Goal: Information Seeking & Learning: Find specific fact

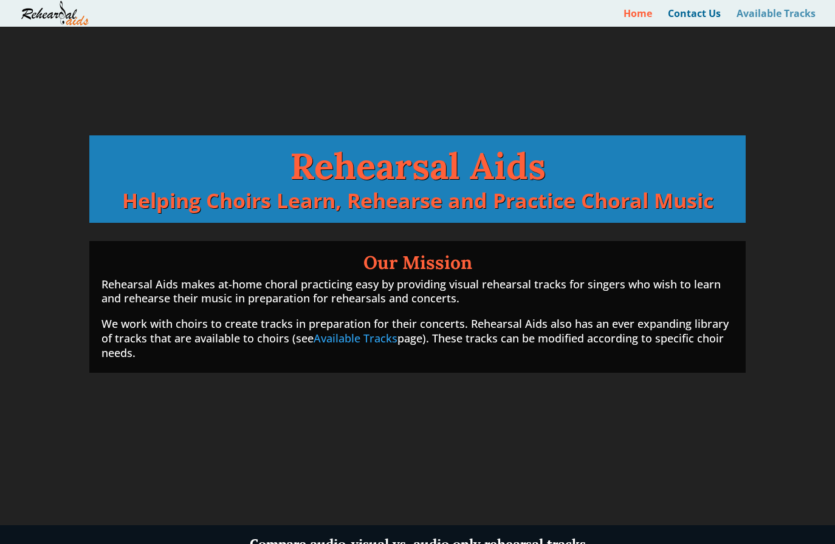
click at [782, 12] on link "Available Tracks" at bounding box center [775, 18] width 79 height 18
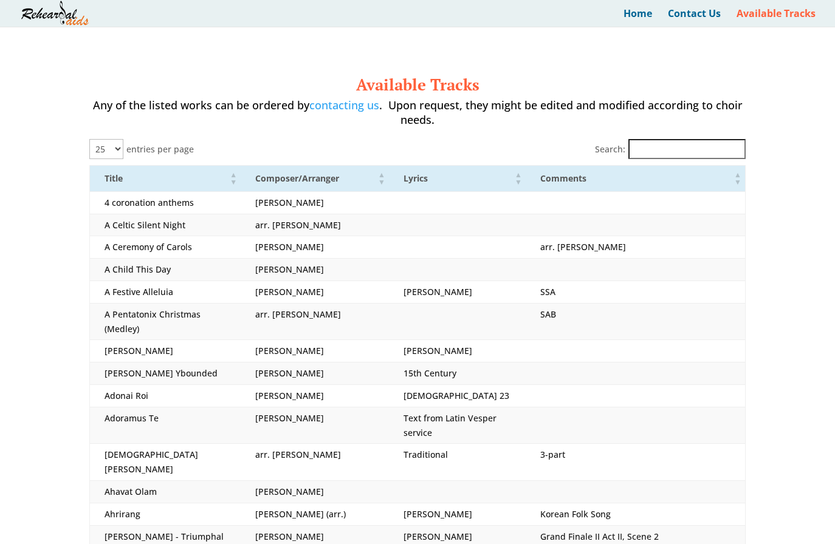
select select "25"
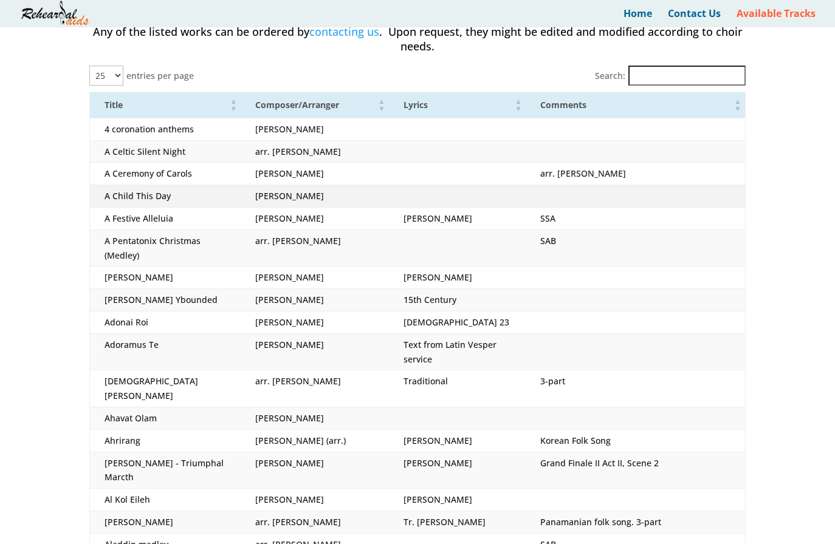
scroll to position [124, 0]
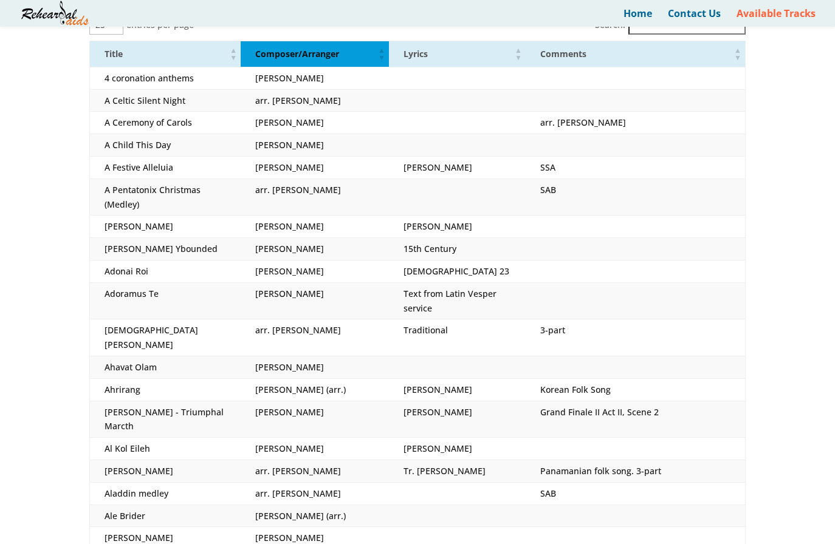
click at [324, 57] on span "Composer/Arranger" at bounding box center [297, 54] width 84 height 12
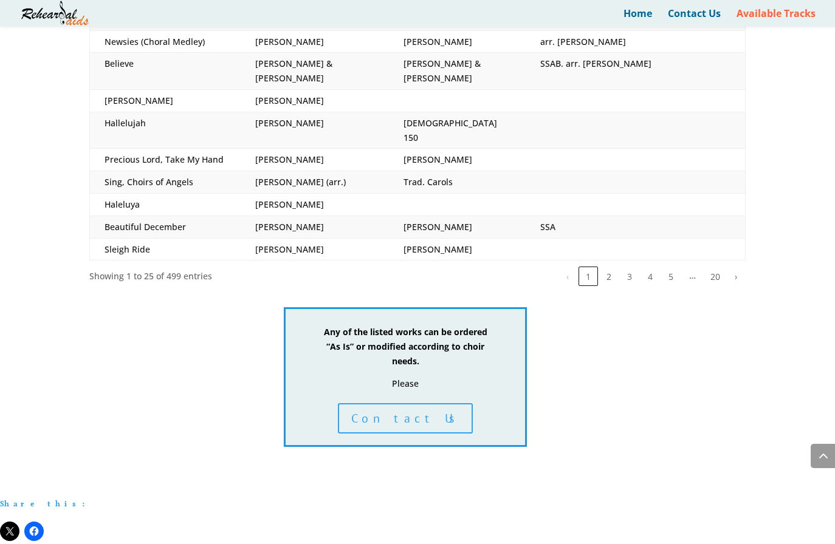
scroll to position [496, 0]
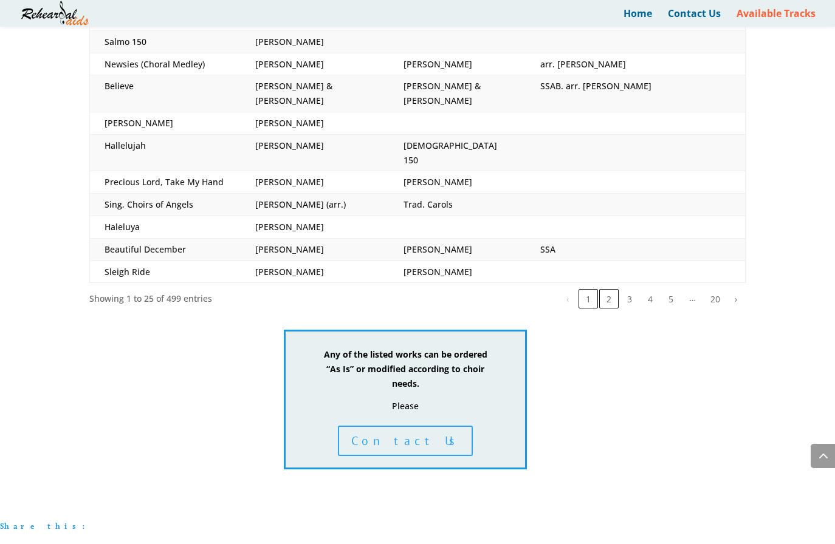
click at [605, 289] on button "2" at bounding box center [608, 298] width 19 height 19
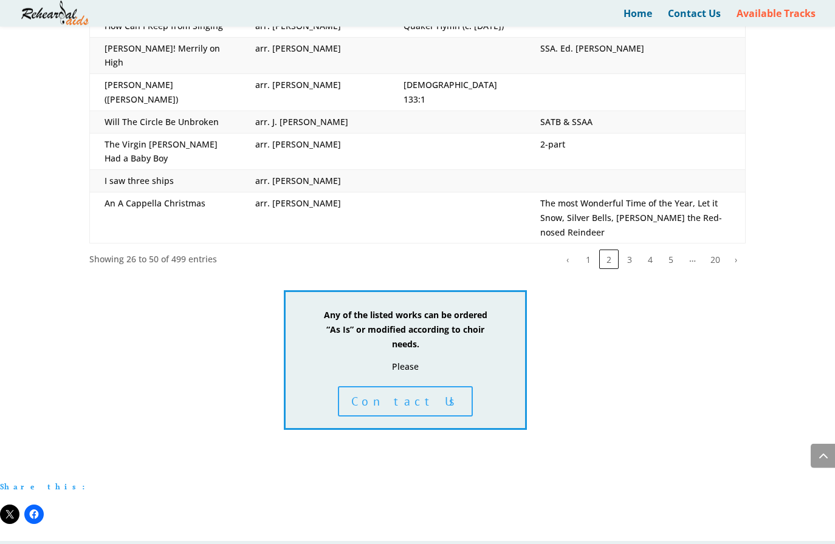
scroll to position [682, 0]
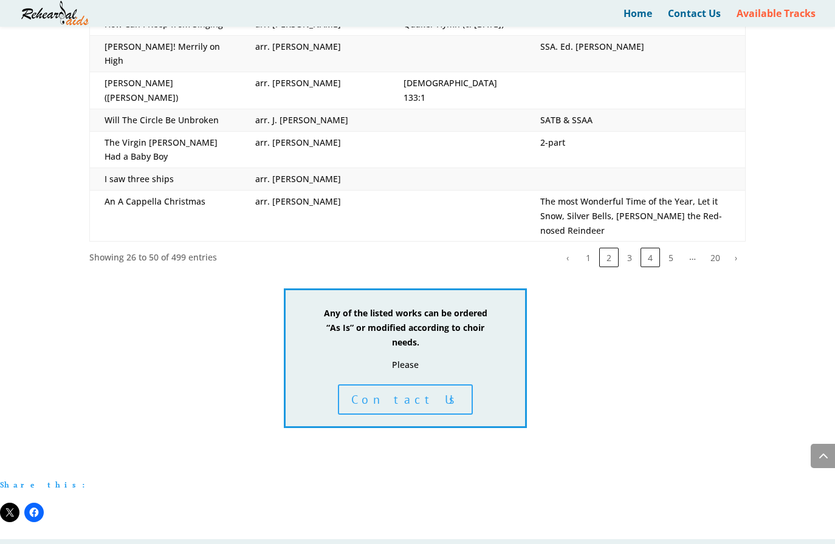
click at [651, 248] on button "4" at bounding box center [649, 257] width 19 height 19
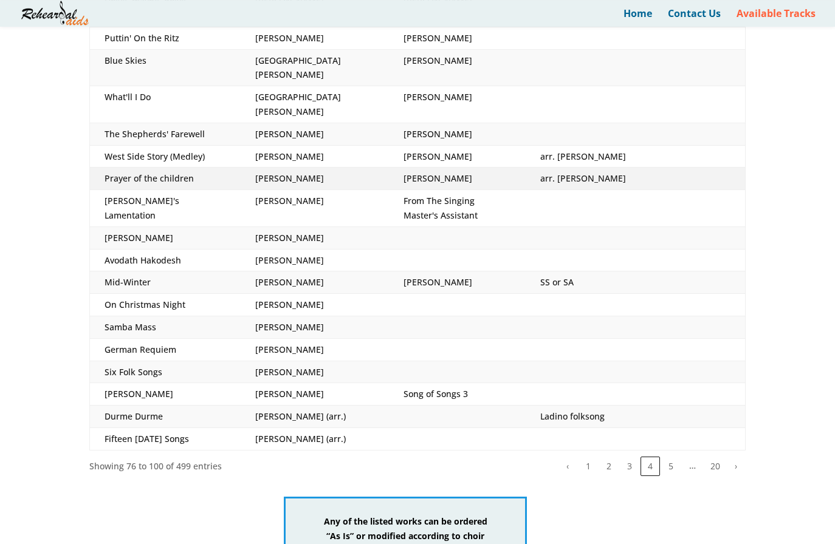
scroll to position [310, 0]
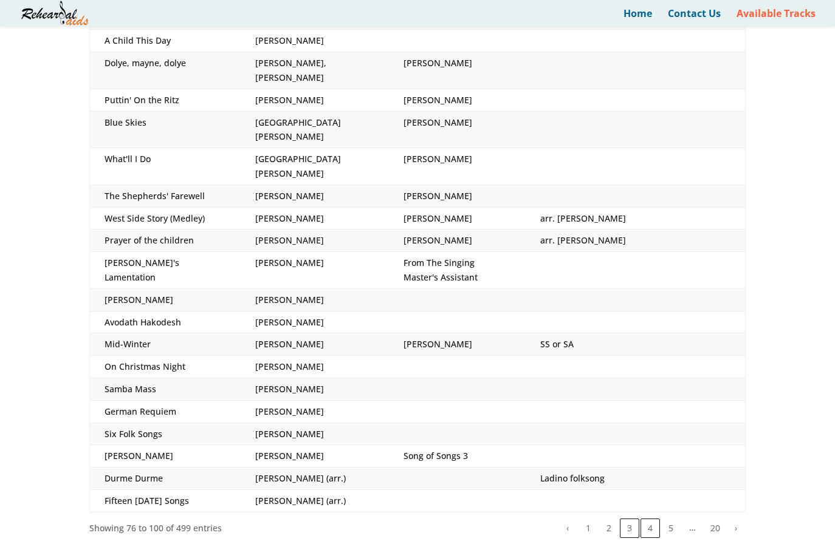
click at [629, 519] on button "3" at bounding box center [629, 528] width 19 height 19
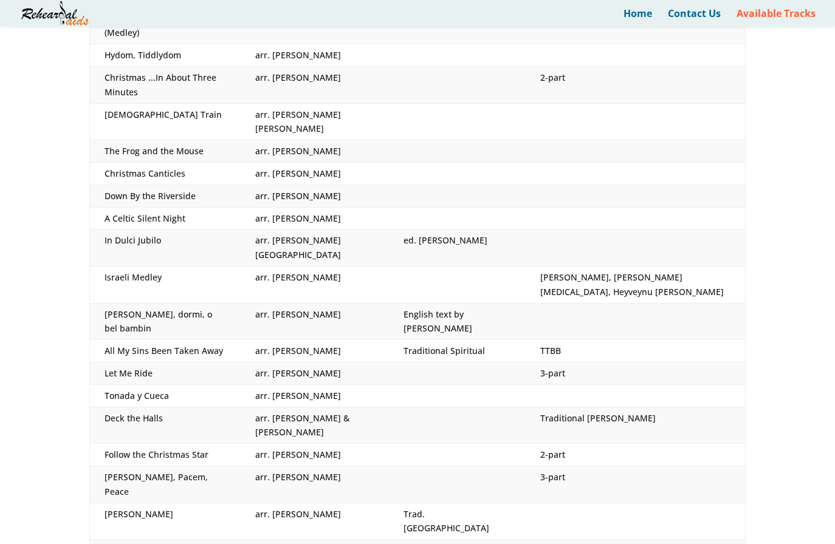
scroll to position [0, 0]
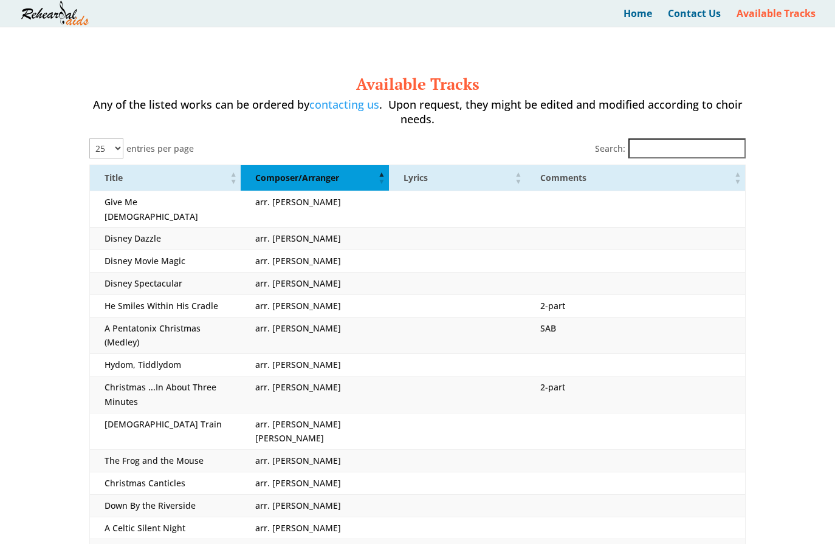
click at [654, 148] on input "Search:" at bounding box center [686, 149] width 117 height 20
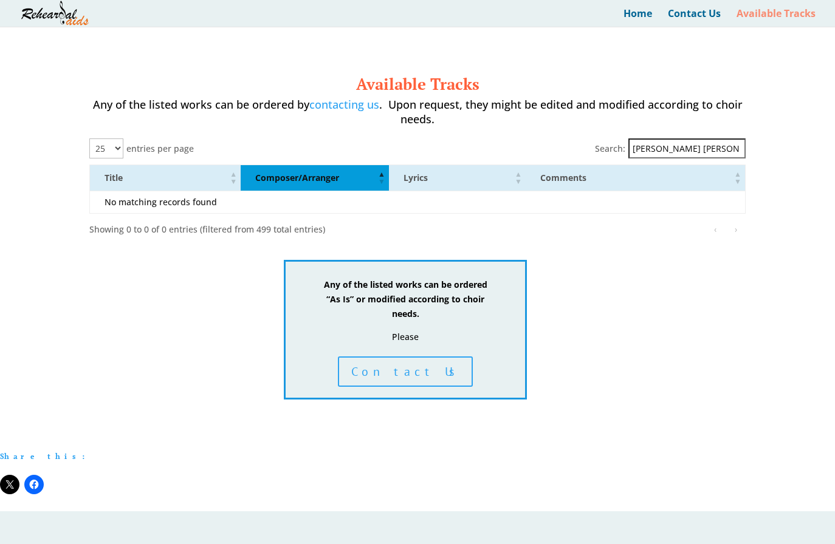
type input "Johann Michael Bach"
